Goal: Task Accomplishment & Management: Complete application form

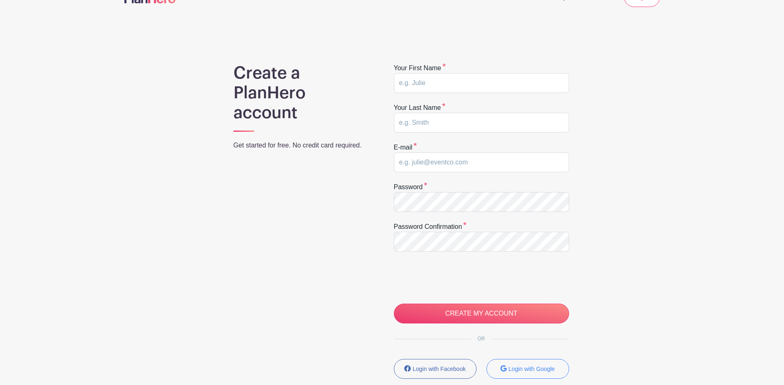
scroll to position [22, 0]
click at [454, 88] on input "text" at bounding box center [481, 84] width 175 height 20
type input "Maddy"
type input "Prailes"
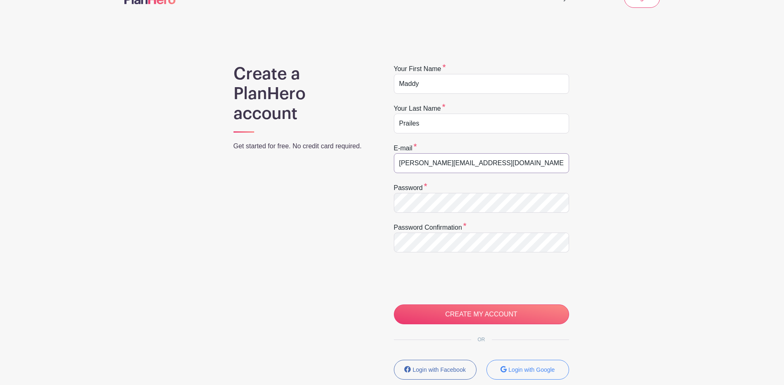
type input "[PERSON_NAME][EMAIL_ADDRESS][DOMAIN_NAME]"
click at [534, 317] on div at bounding box center [392, 192] width 784 height 385
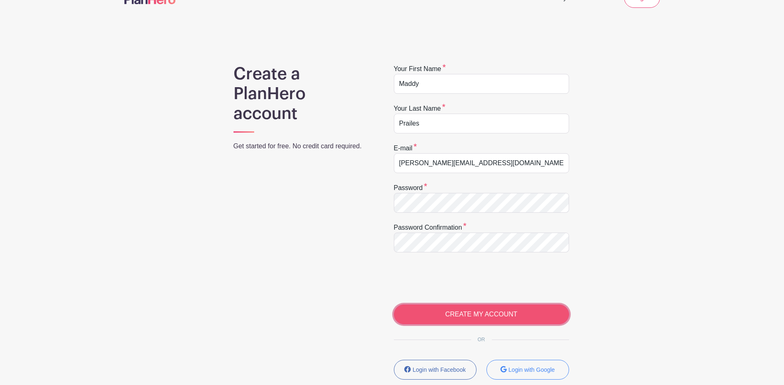
click at [469, 312] on input "CREATE MY ACCOUNT" at bounding box center [481, 314] width 175 height 20
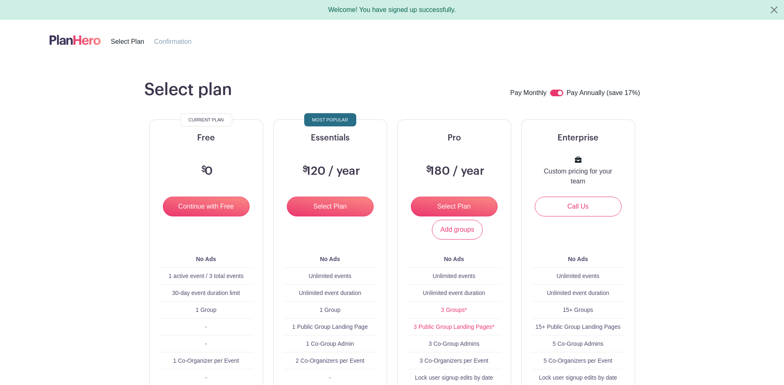
click at [81, 39] on img at bounding box center [75, 40] width 51 height 14
click at [770, 8] on button "Close" at bounding box center [774, 10] width 20 height 20
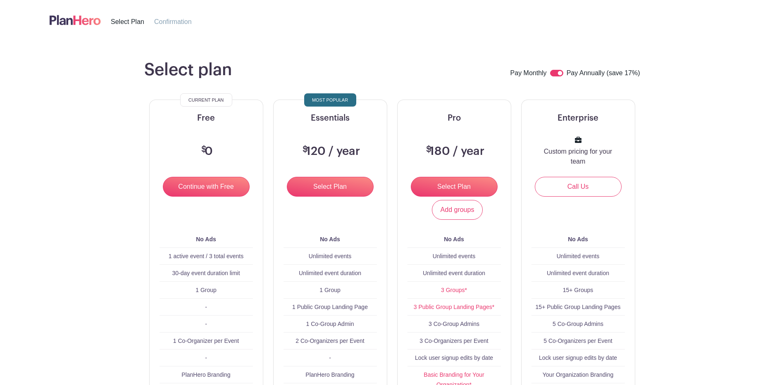
click at [89, 19] on img at bounding box center [75, 20] width 51 height 14
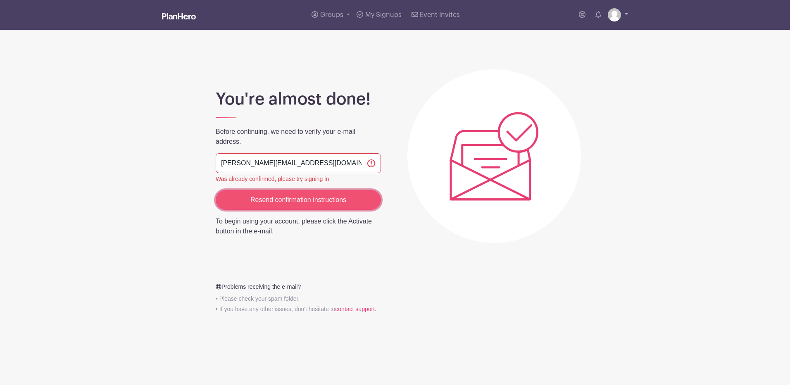
click at [313, 192] on input "Resend confirmation instructions" at bounding box center [298, 200] width 165 height 20
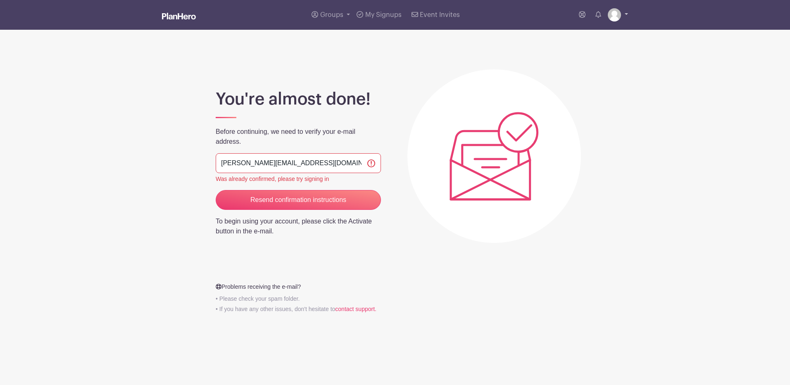
click at [618, 8] on link at bounding box center [618, 14] width 20 height 13
click at [610, 40] on link "My account" at bounding box center [594, 34] width 65 height 13
